Goal: Download file/media

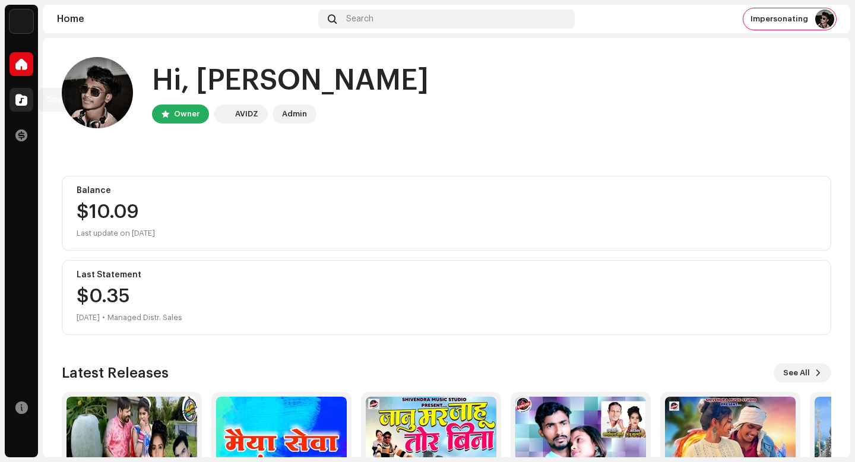
click at [26, 99] on span at bounding box center [21, 100] width 12 height 10
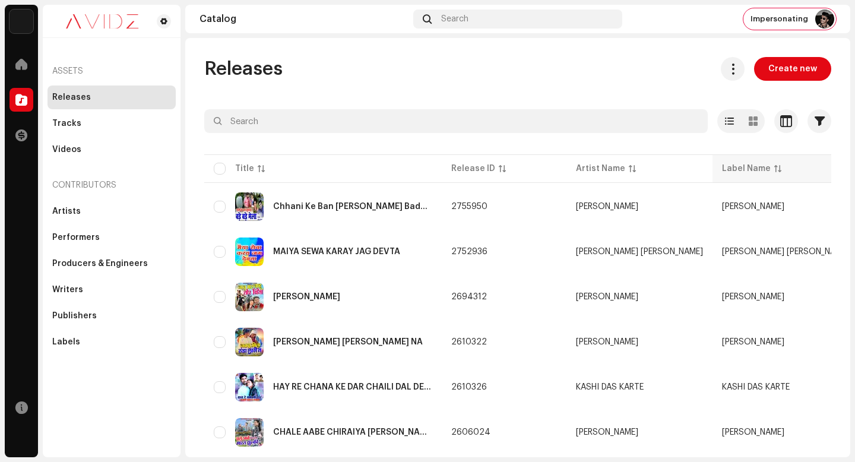
drag, startPoint x: 733, startPoint y: 71, endPoint x: 722, endPoint y: 182, distance: 111.1
click at [733, 72] on span at bounding box center [732, 69] width 11 height 10
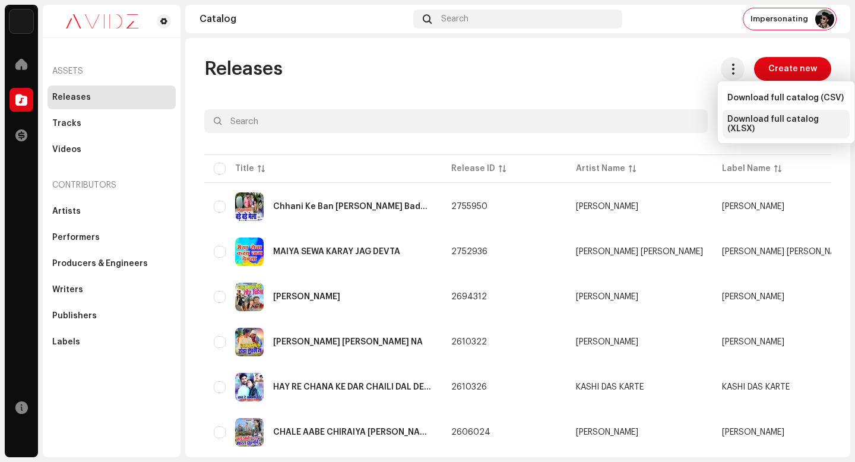
click at [741, 117] on span "Download full catalog (XLSX)" at bounding box center [786, 124] width 118 height 19
click at [103, 124] on div "Tracks" at bounding box center [111, 124] width 119 height 10
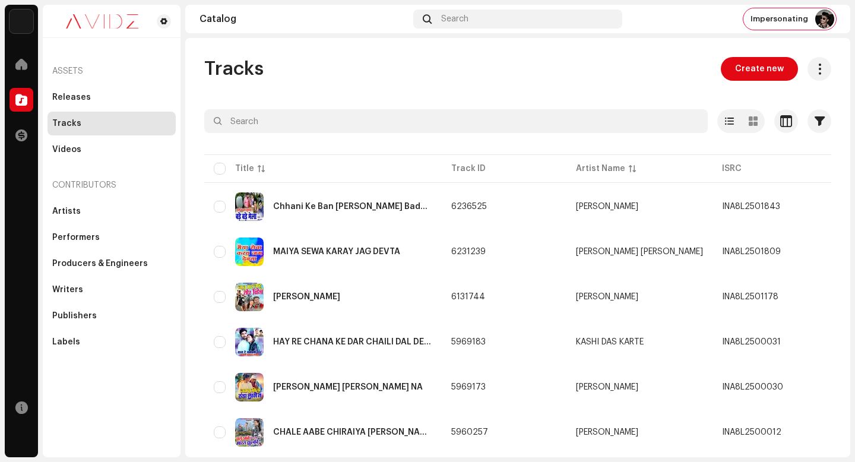
click at [495, 80] on div "Tracks Create new" at bounding box center [517, 69] width 627 height 24
click at [779, 18] on span "Impersonating" at bounding box center [780, 19] width 58 height 10
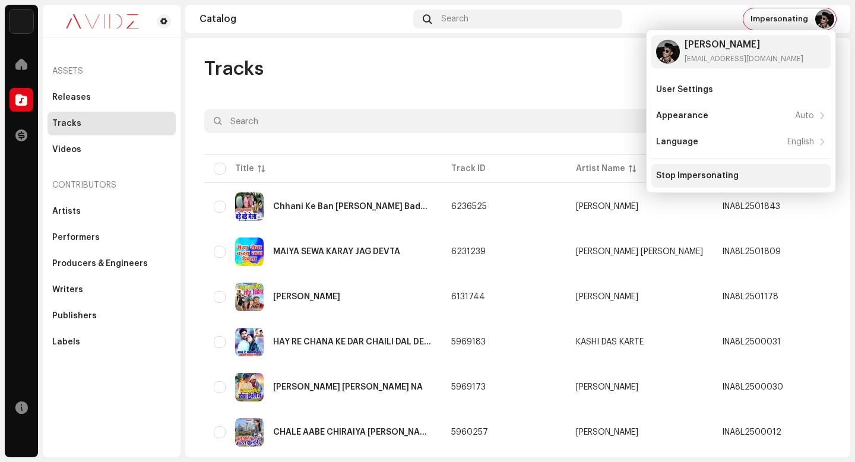
click at [749, 174] on div "Stop Impersonating" at bounding box center [741, 176] width 170 height 10
